Goal: Task Accomplishment & Management: Use online tool/utility

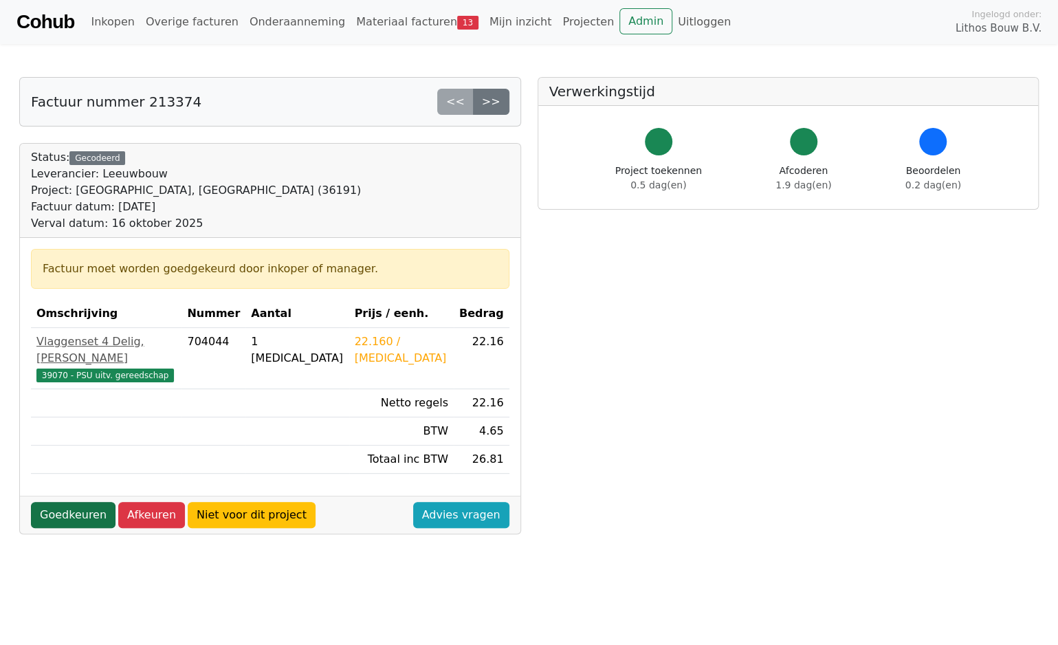
click at [80, 502] on link "Goedkeuren" at bounding box center [73, 515] width 85 height 26
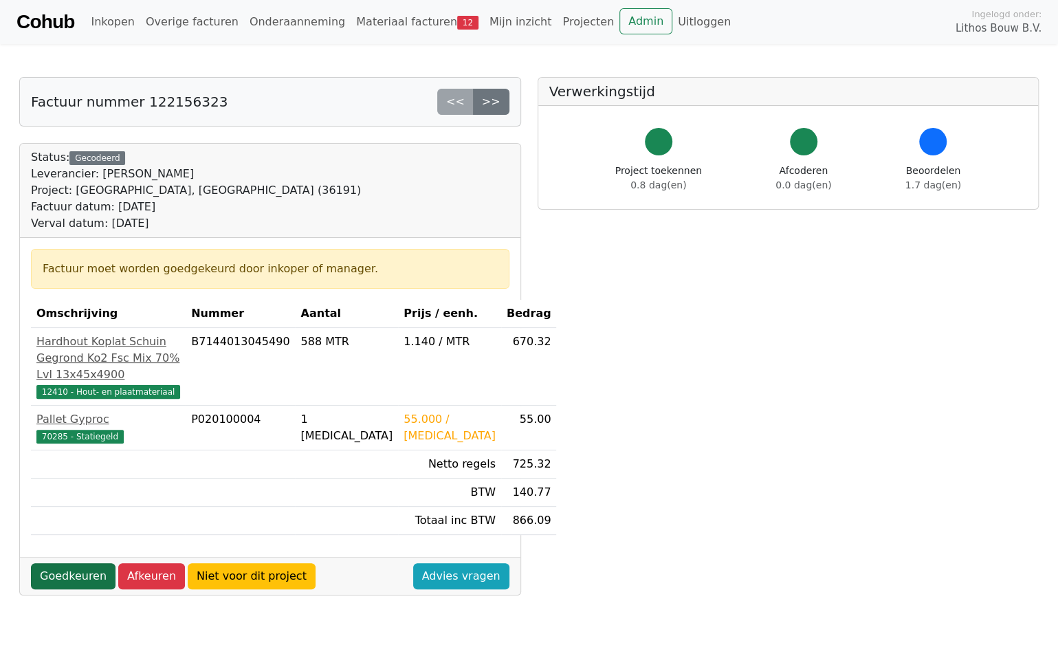
click at [78, 589] on link "Goedkeuren" at bounding box center [73, 576] width 85 height 26
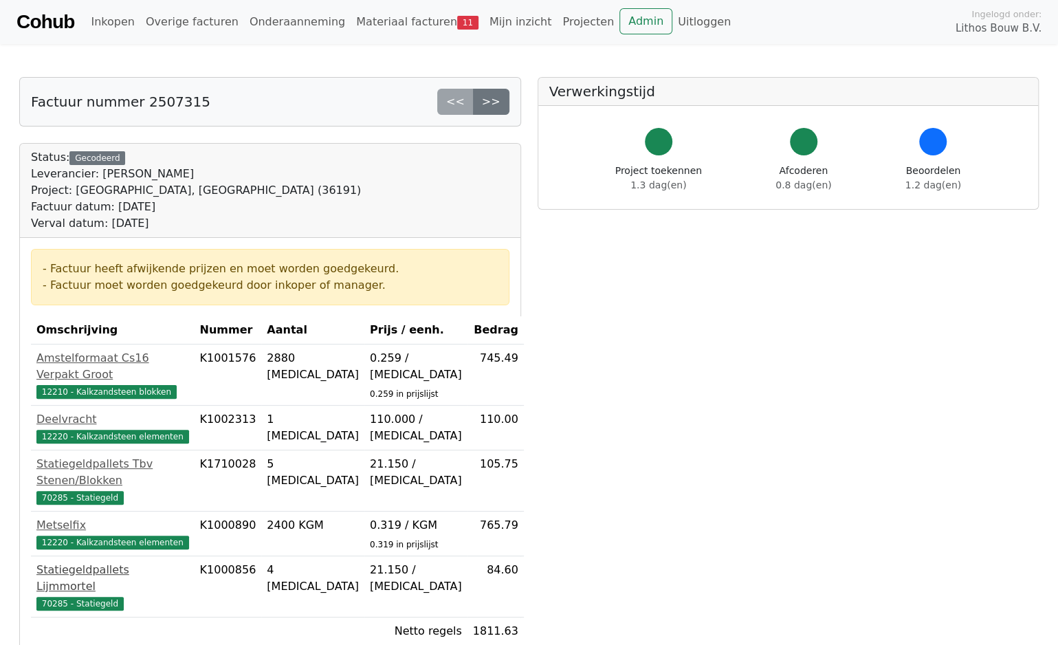
scroll to position [206, 0]
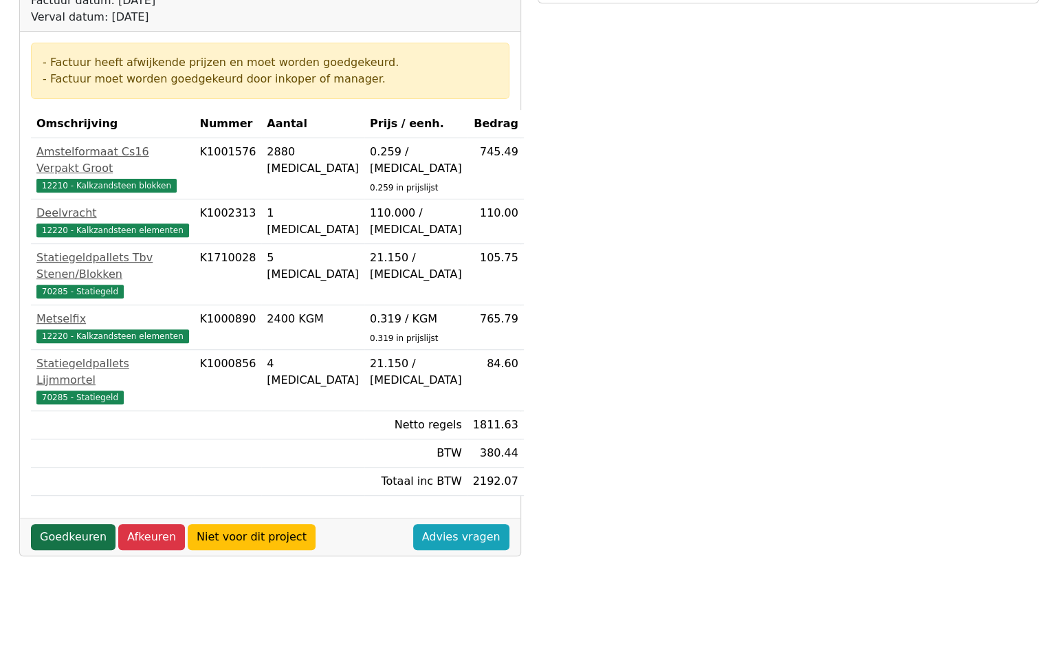
click at [76, 524] on link "Goedkeuren" at bounding box center [73, 537] width 85 height 26
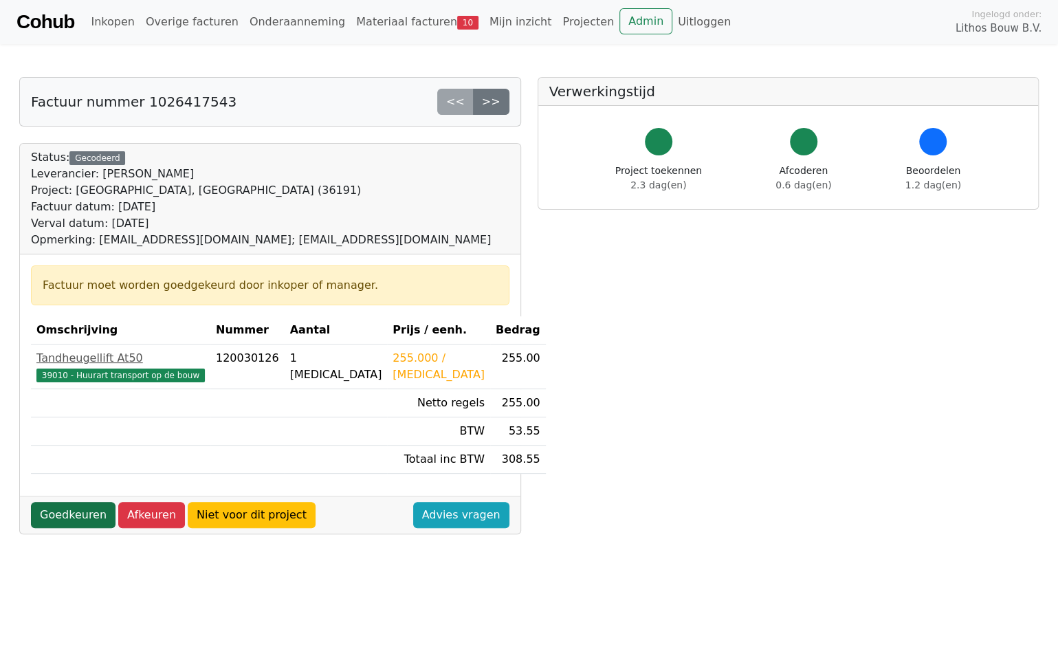
click at [87, 514] on link "Goedkeuren" at bounding box center [73, 515] width 85 height 26
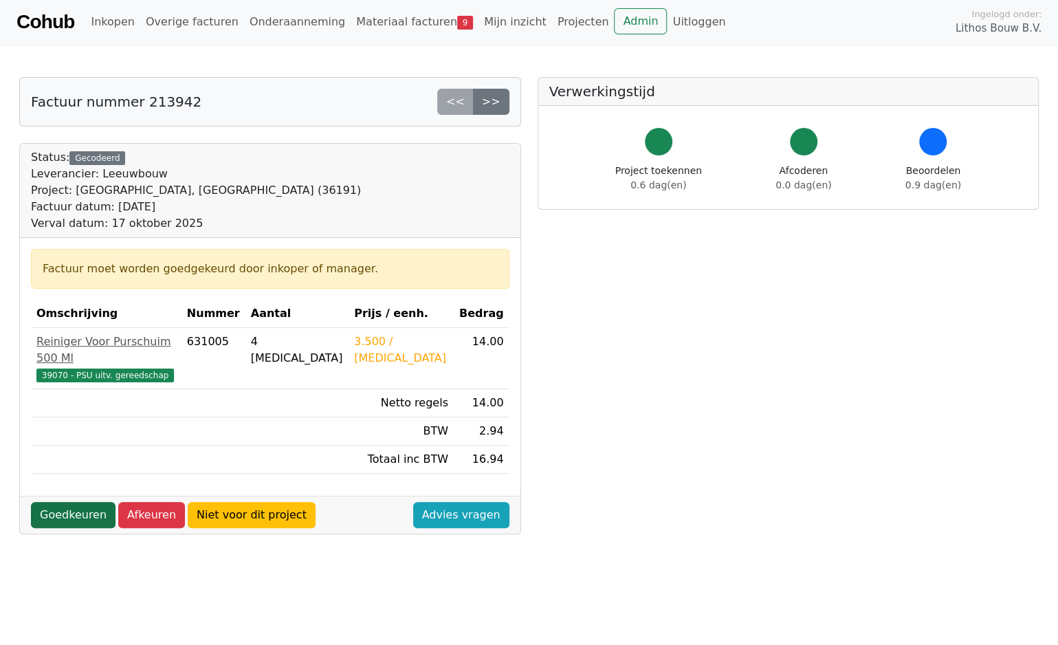
click at [89, 502] on link "Goedkeuren" at bounding box center [73, 515] width 85 height 26
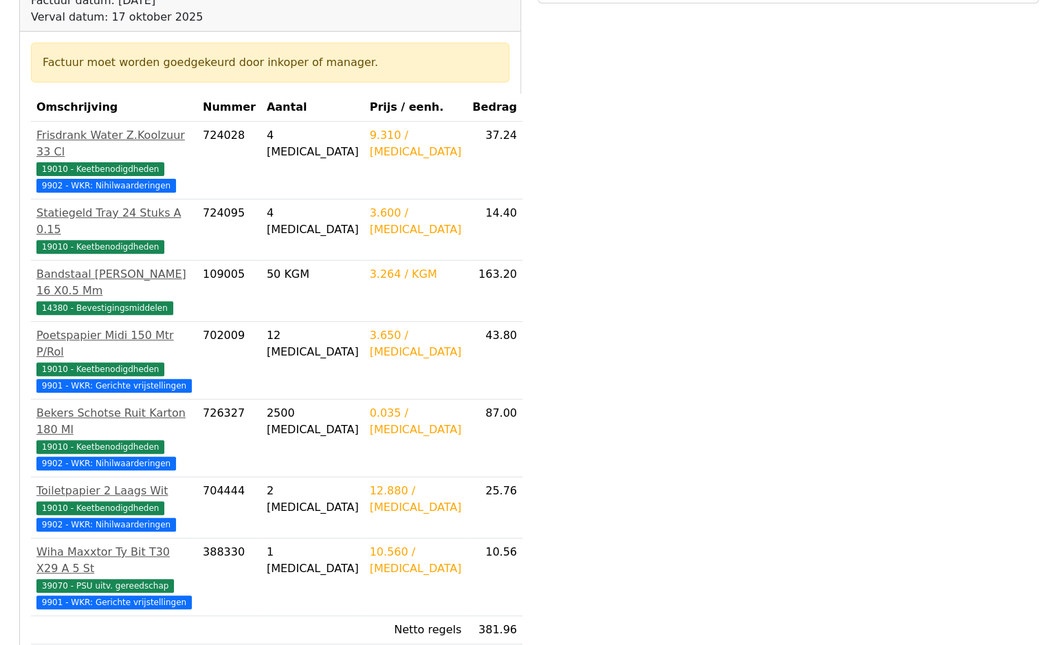
scroll to position [275, 0]
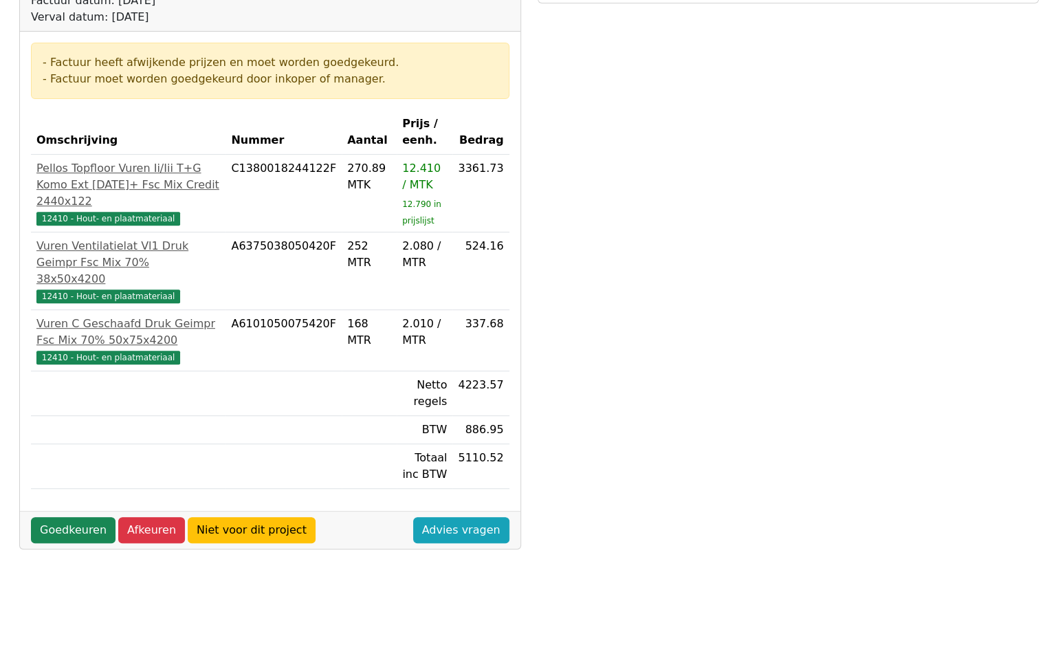
scroll to position [275, 0]
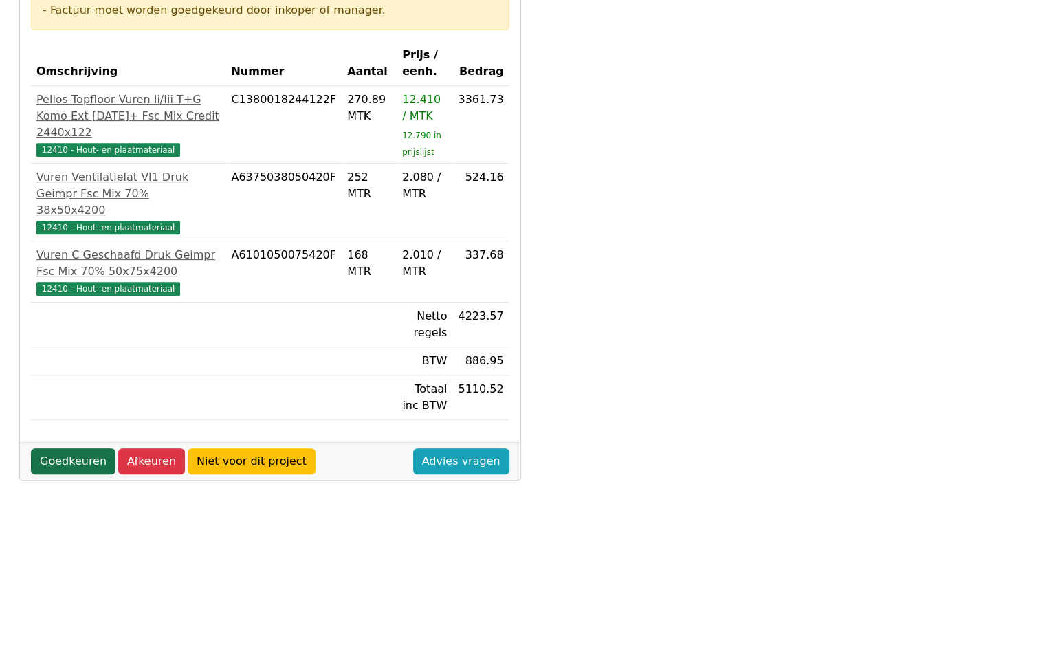
click at [82, 448] on link "Goedkeuren" at bounding box center [73, 461] width 85 height 26
